Goal: Task Accomplishment & Management: Manage account settings

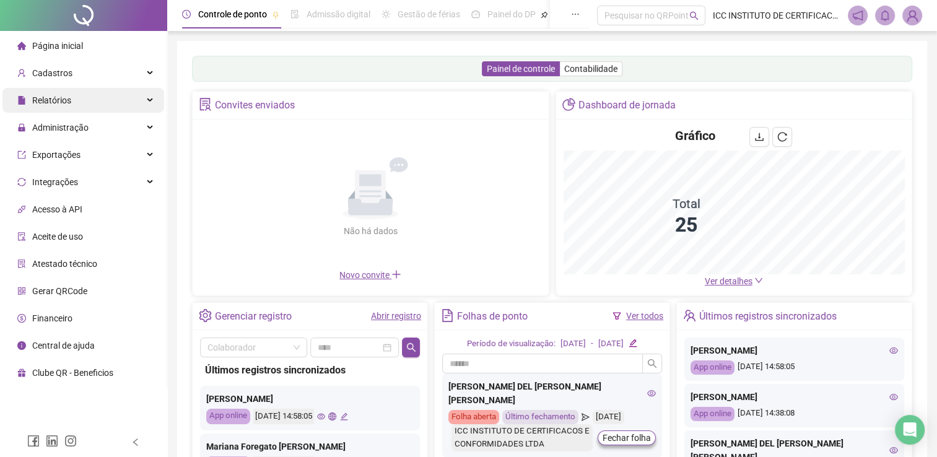
click at [144, 105] on div "Relatórios" at bounding box center [83, 100] width 162 height 25
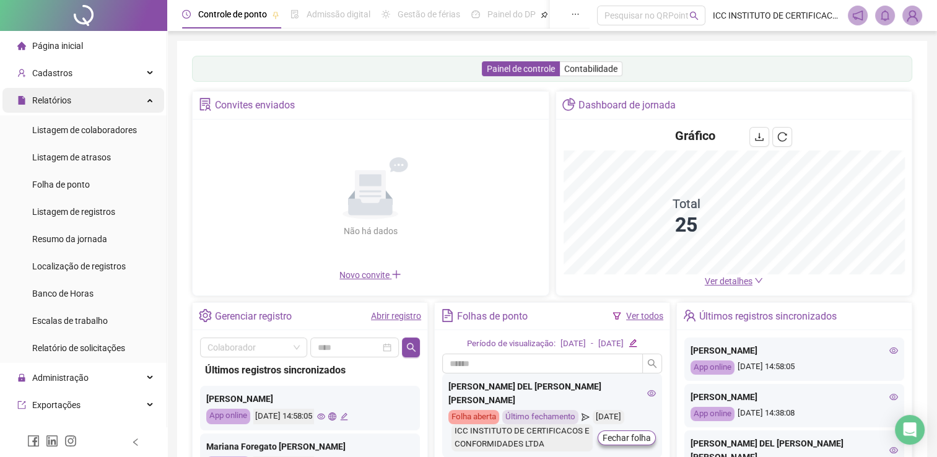
click at [144, 105] on div "Relatórios" at bounding box center [83, 100] width 162 height 25
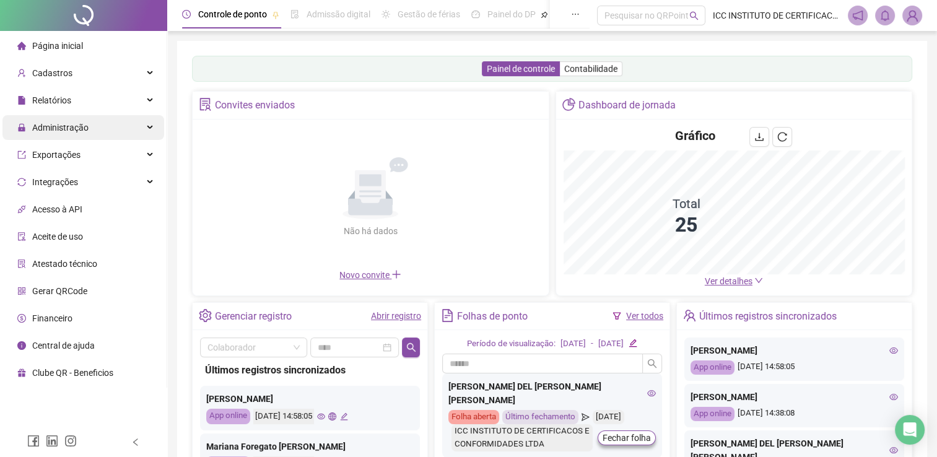
click at [139, 128] on div "Administração" at bounding box center [83, 127] width 162 height 25
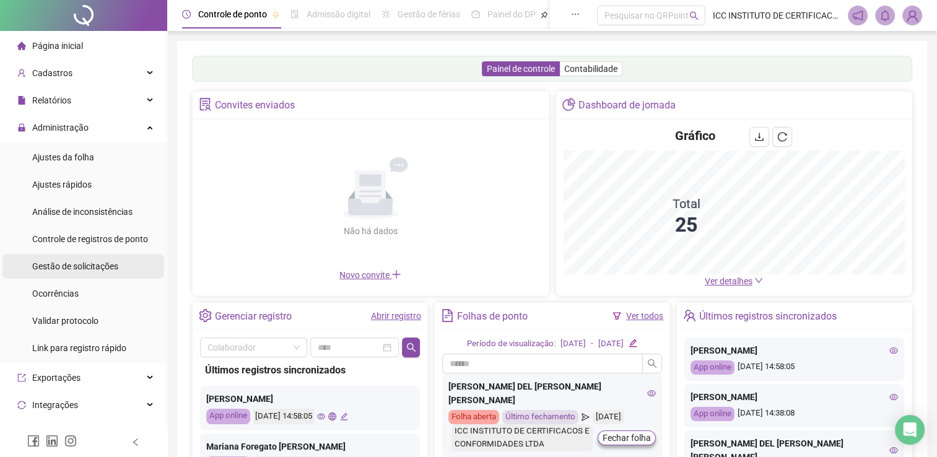
click at [99, 258] on div "Gestão de solicitações" at bounding box center [75, 266] width 86 height 25
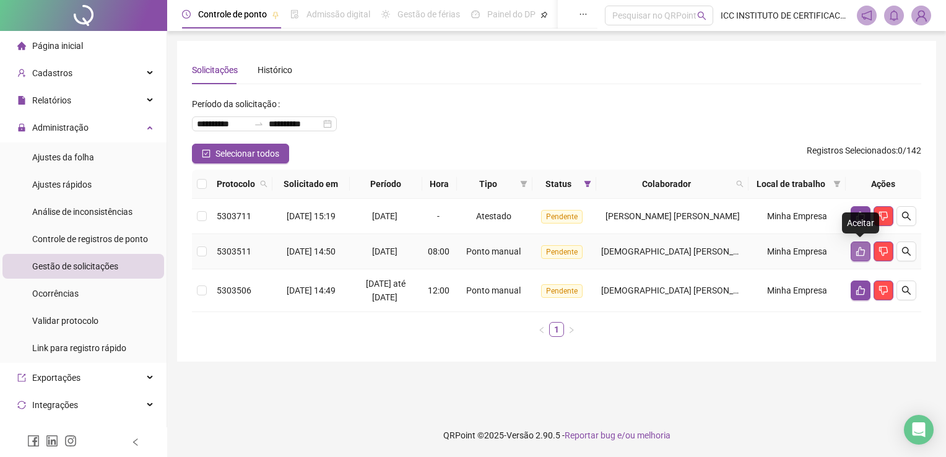
click at [858, 253] on icon "like" at bounding box center [861, 251] width 9 height 9
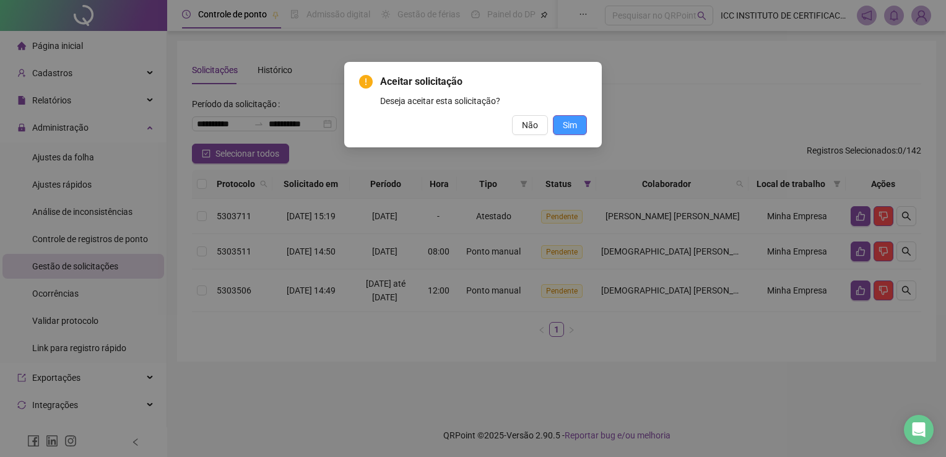
click at [580, 124] on button "Sim" at bounding box center [570, 125] width 34 height 20
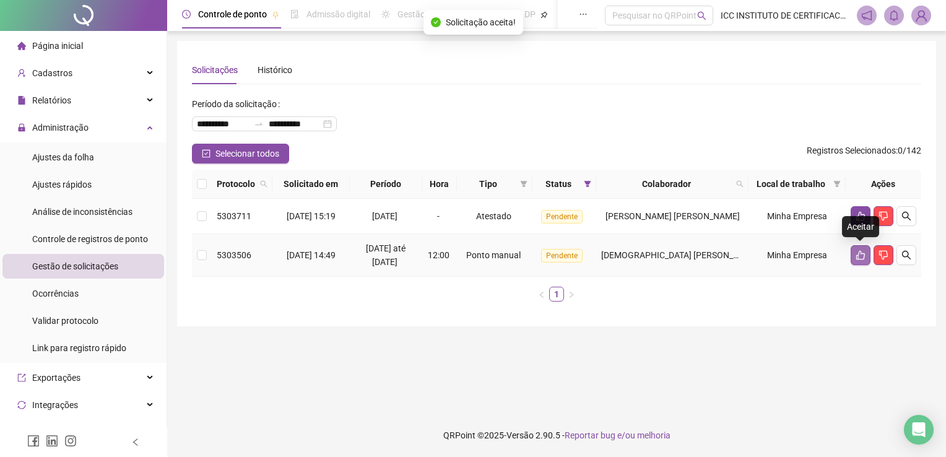
click at [860, 256] on icon "like" at bounding box center [861, 255] width 10 height 10
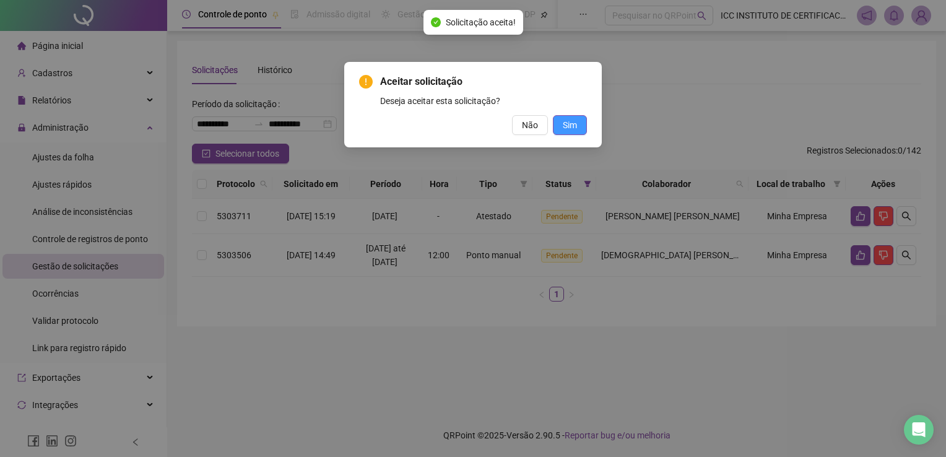
click at [563, 127] on span "Sim" at bounding box center [570, 125] width 14 height 14
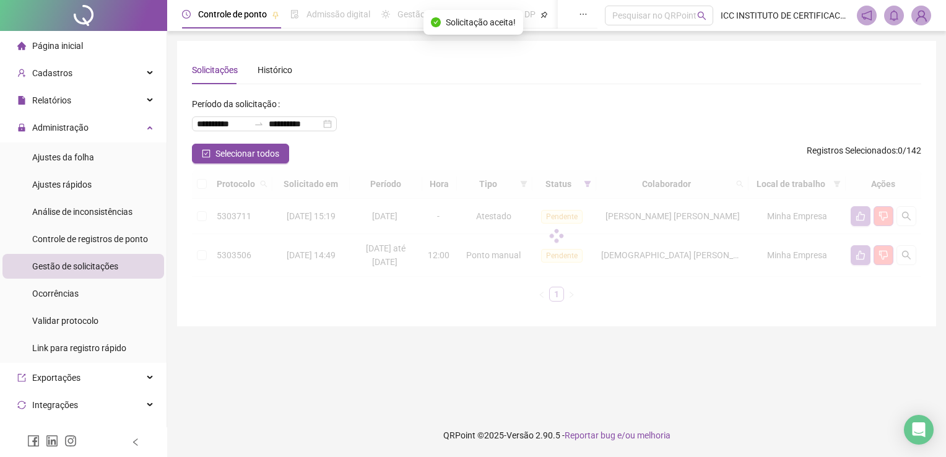
click at [906, 214] on div at bounding box center [557, 236] width 730 height 132
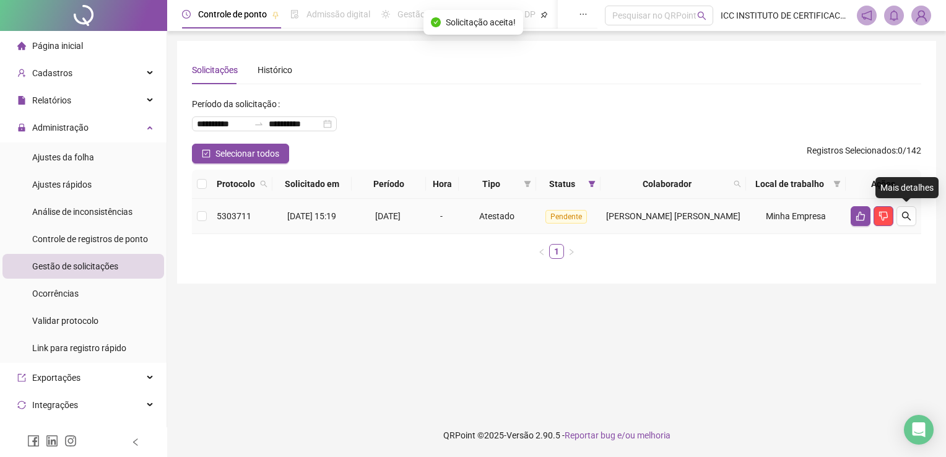
click at [906, 214] on icon "search" at bounding box center [907, 216] width 10 height 10
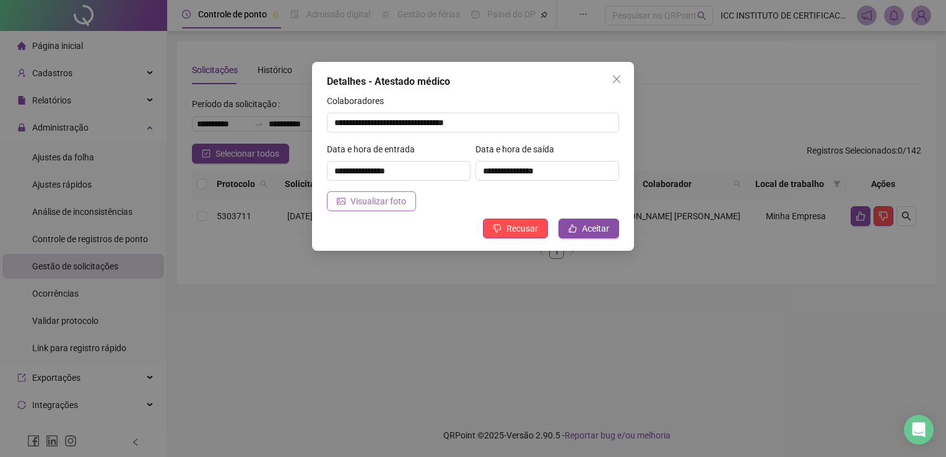
click at [396, 207] on span "Visualizar foto" at bounding box center [379, 201] width 56 height 14
click at [585, 221] on button "Aceitar" at bounding box center [589, 229] width 61 height 20
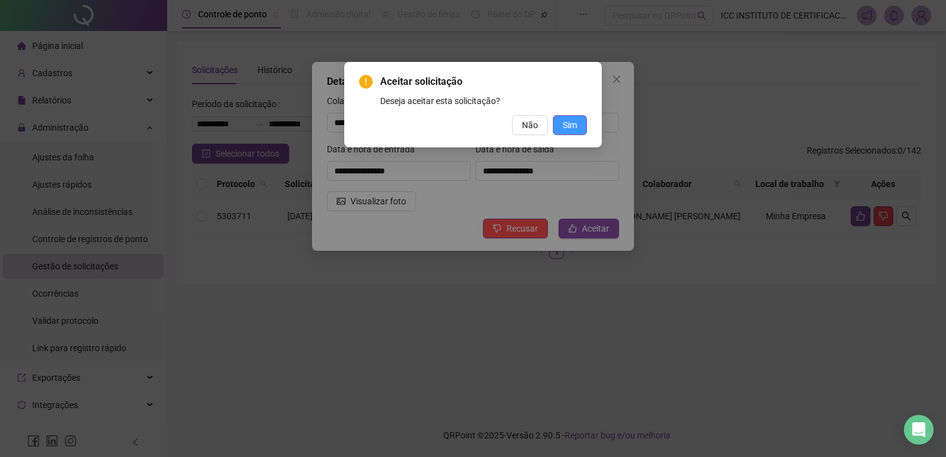
click at [583, 128] on button "Sim" at bounding box center [570, 125] width 34 height 20
click at [573, 123] on span "Sim" at bounding box center [570, 125] width 14 height 14
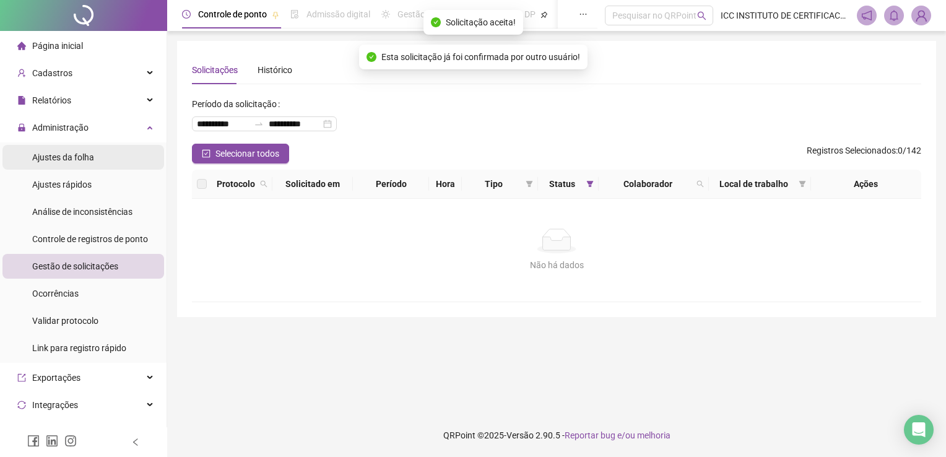
click at [85, 165] on div "Ajustes da folha" at bounding box center [63, 157] width 62 height 25
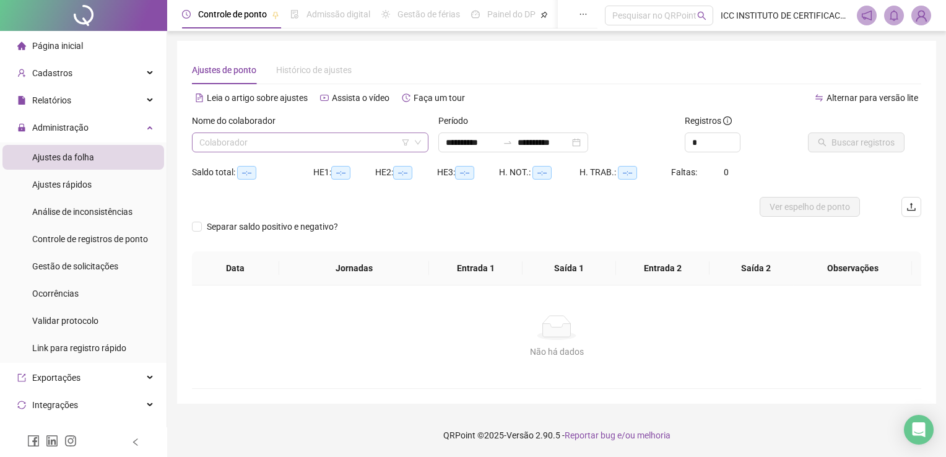
type input "**********"
click at [261, 142] on input "search" at bounding box center [304, 142] width 211 height 19
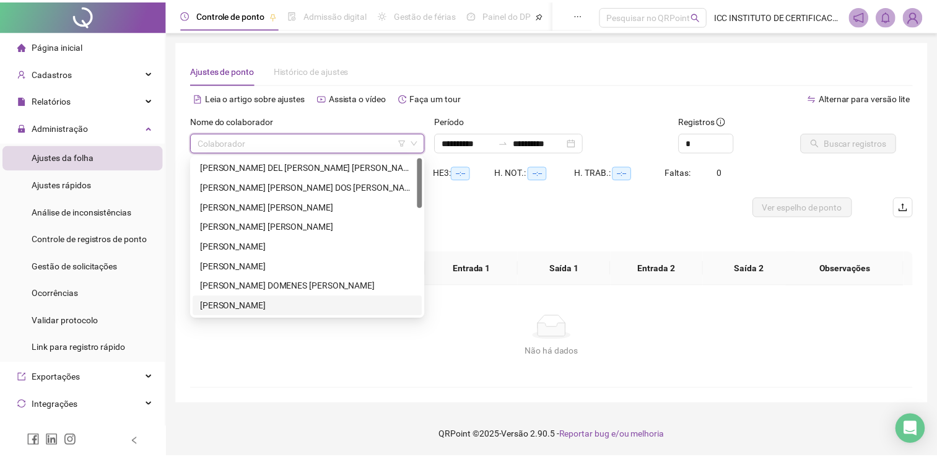
scroll to position [62, 0]
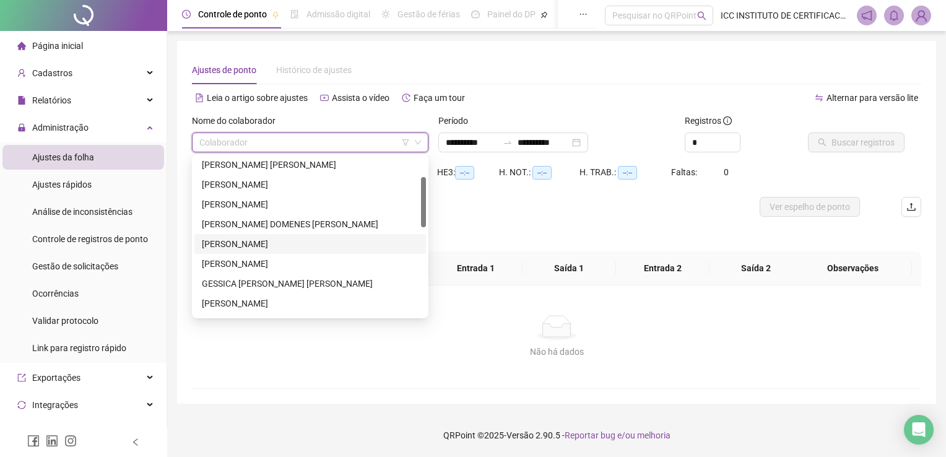
click at [262, 306] on div "[PERSON_NAME]" at bounding box center [310, 304] width 217 height 14
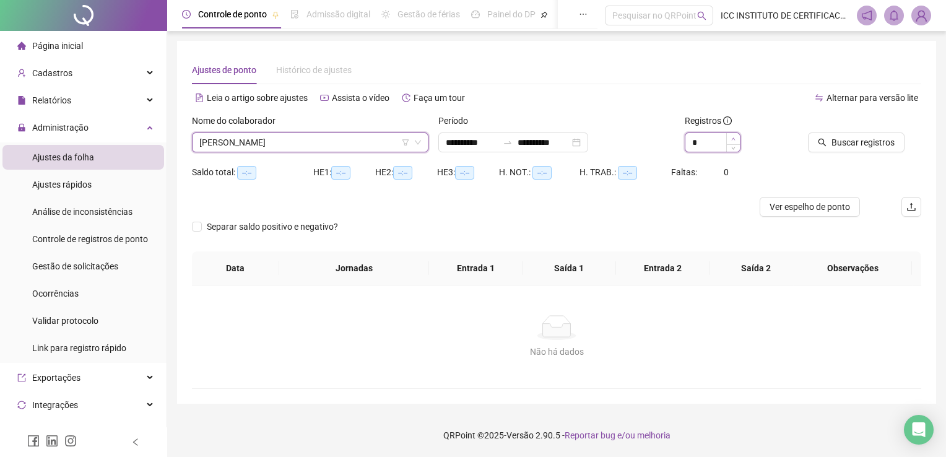
click at [735, 137] on icon "up" at bounding box center [733, 139] width 4 height 4
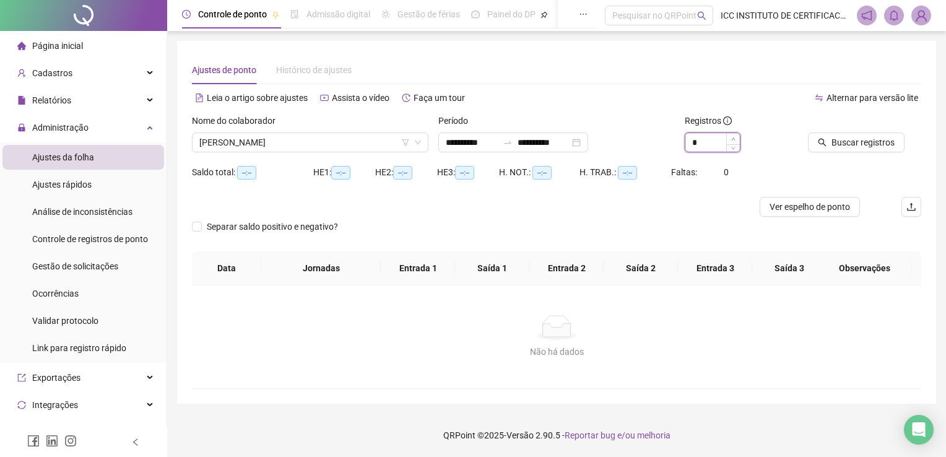
type input "*"
click at [735, 136] on div "*" at bounding box center [741, 143] width 113 height 20
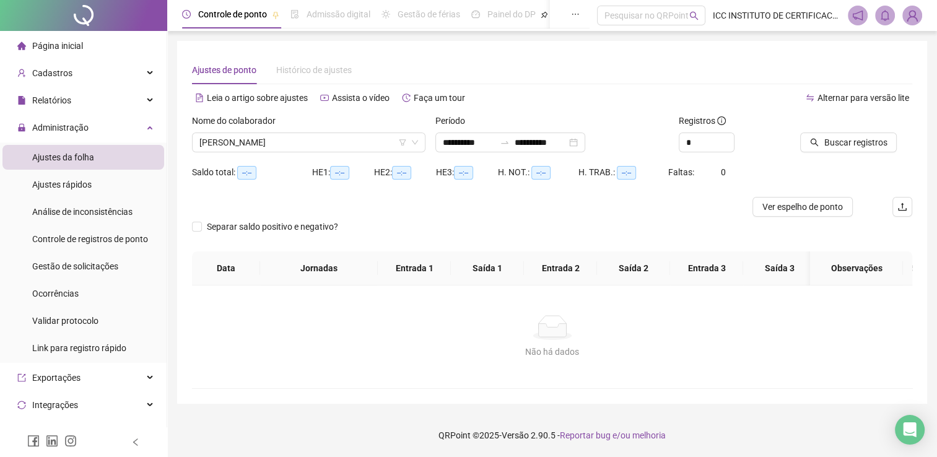
click at [782, 144] on div "*" at bounding box center [735, 143] width 112 height 20
click at [833, 142] on span "Buscar registros" at bounding box center [855, 143] width 63 height 14
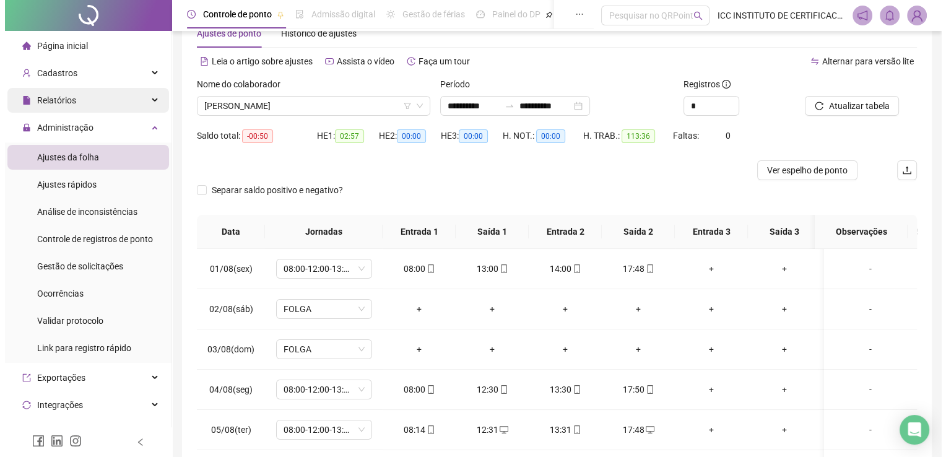
scroll to position [0, 0]
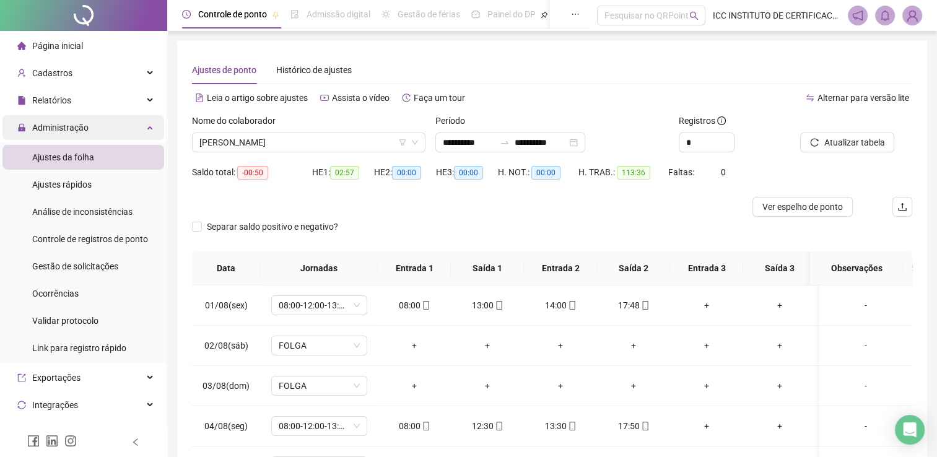
click at [144, 128] on div "Administração" at bounding box center [83, 127] width 162 height 25
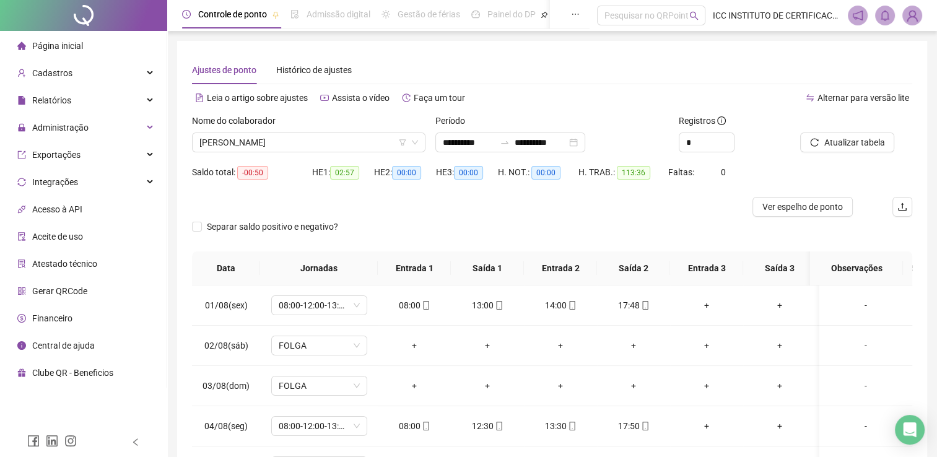
click at [121, 43] on li "Página inicial" at bounding box center [83, 45] width 162 height 25
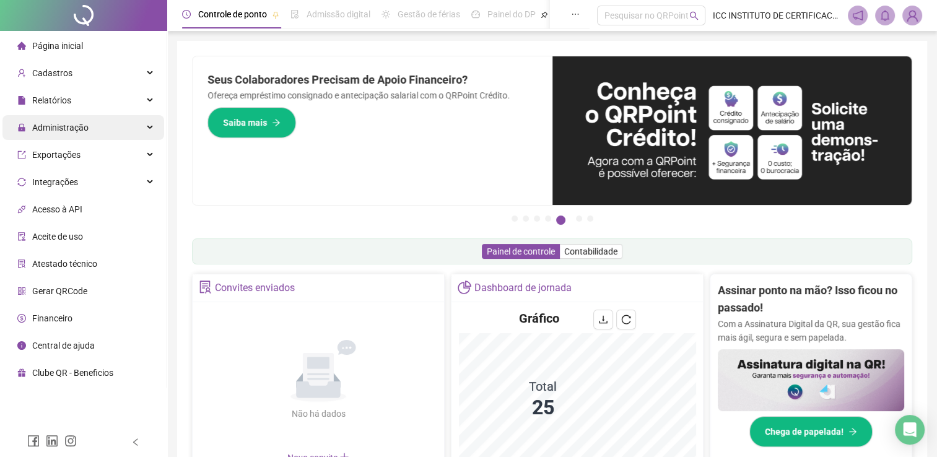
drag, startPoint x: 79, startPoint y: 121, endPoint x: 85, endPoint y: 129, distance: 10.2
click at [79, 123] on span "Administração" at bounding box center [60, 128] width 56 height 10
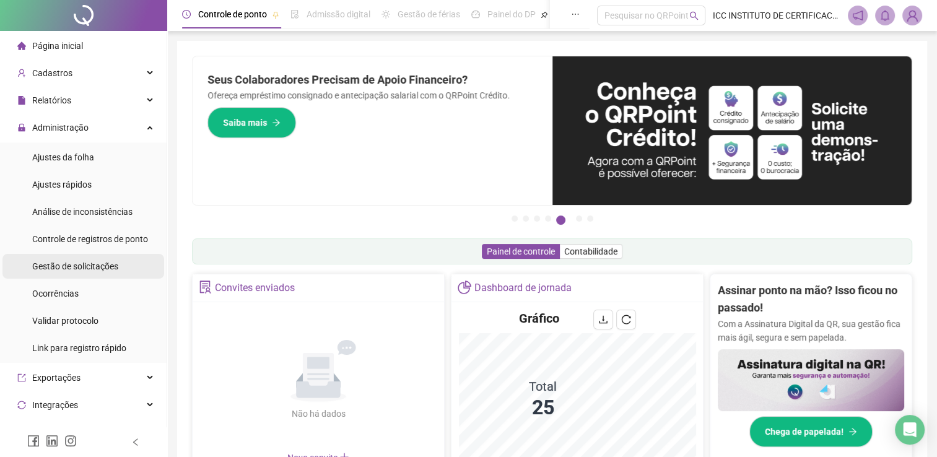
click at [76, 269] on span "Gestão de solicitações" at bounding box center [75, 266] width 86 height 10
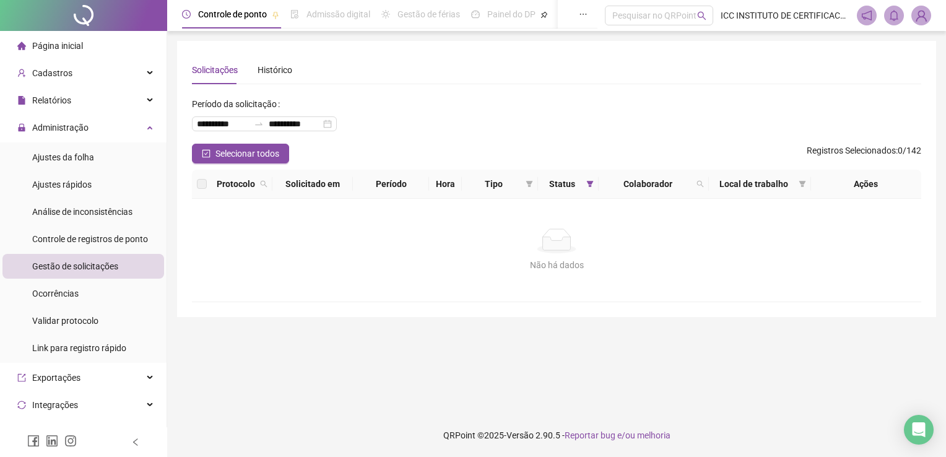
click at [107, 46] on li "Página inicial" at bounding box center [83, 45] width 162 height 25
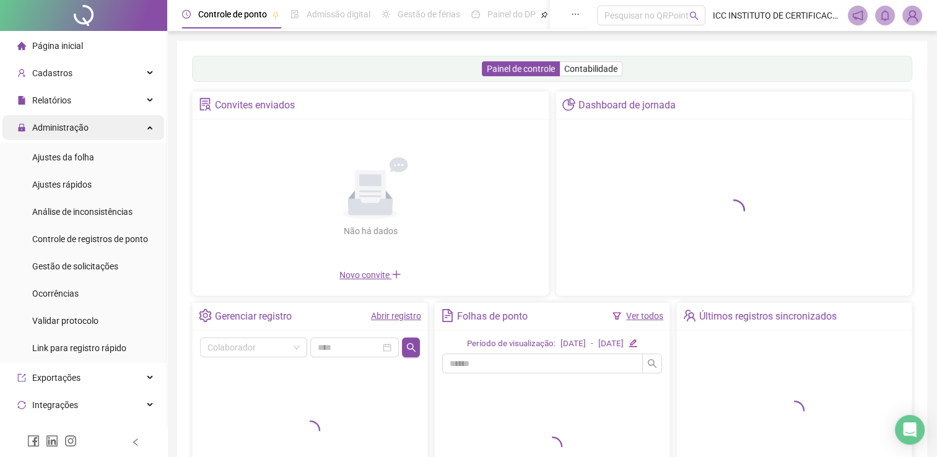
click at [142, 130] on div "Administração" at bounding box center [83, 127] width 162 height 25
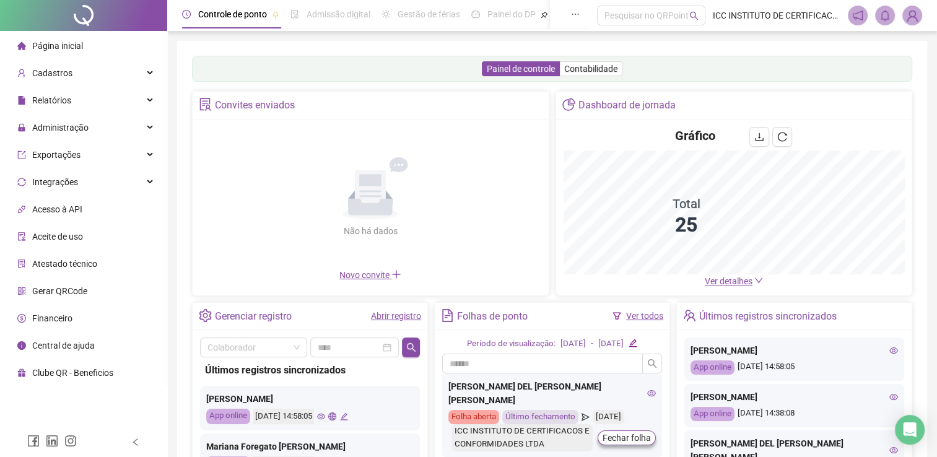
click at [909, 15] on img at bounding box center [912, 15] width 19 height 19
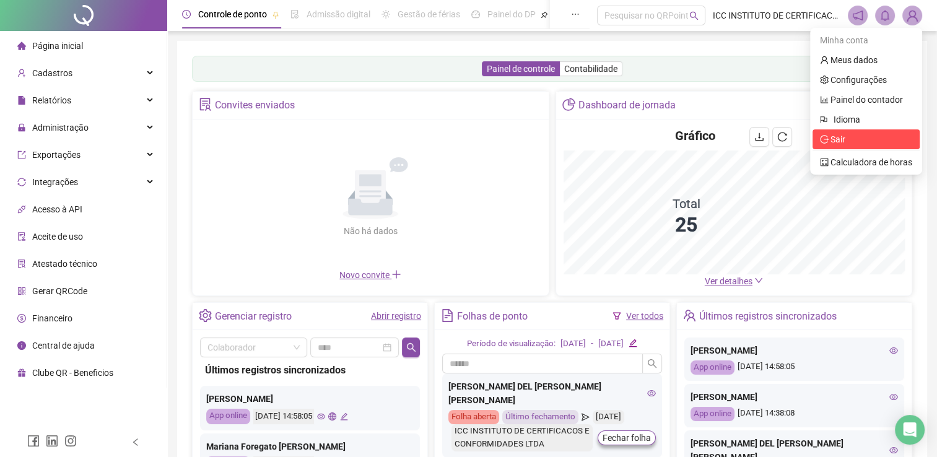
click at [852, 140] on span "Sair" at bounding box center [866, 140] width 92 height 14
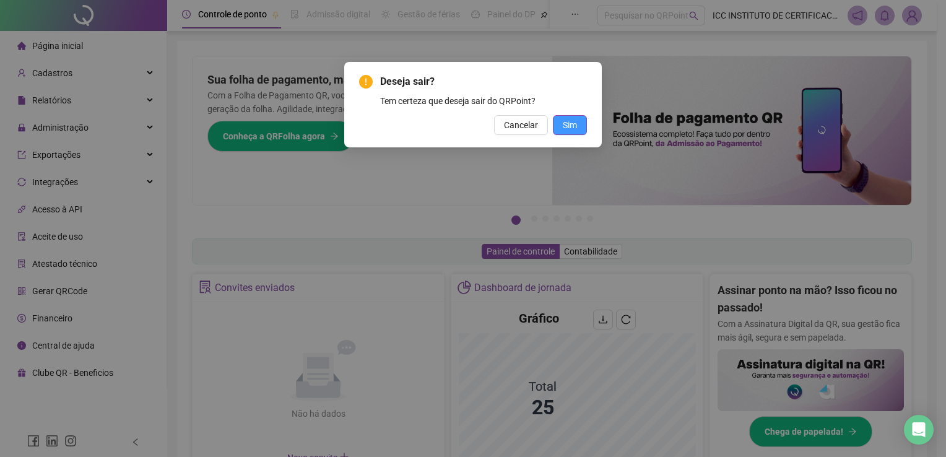
click at [575, 128] on span "Sim" at bounding box center [570, 125] width 14 height 14
